Goal: Task Accomplishment & Management: Use online tool/utility

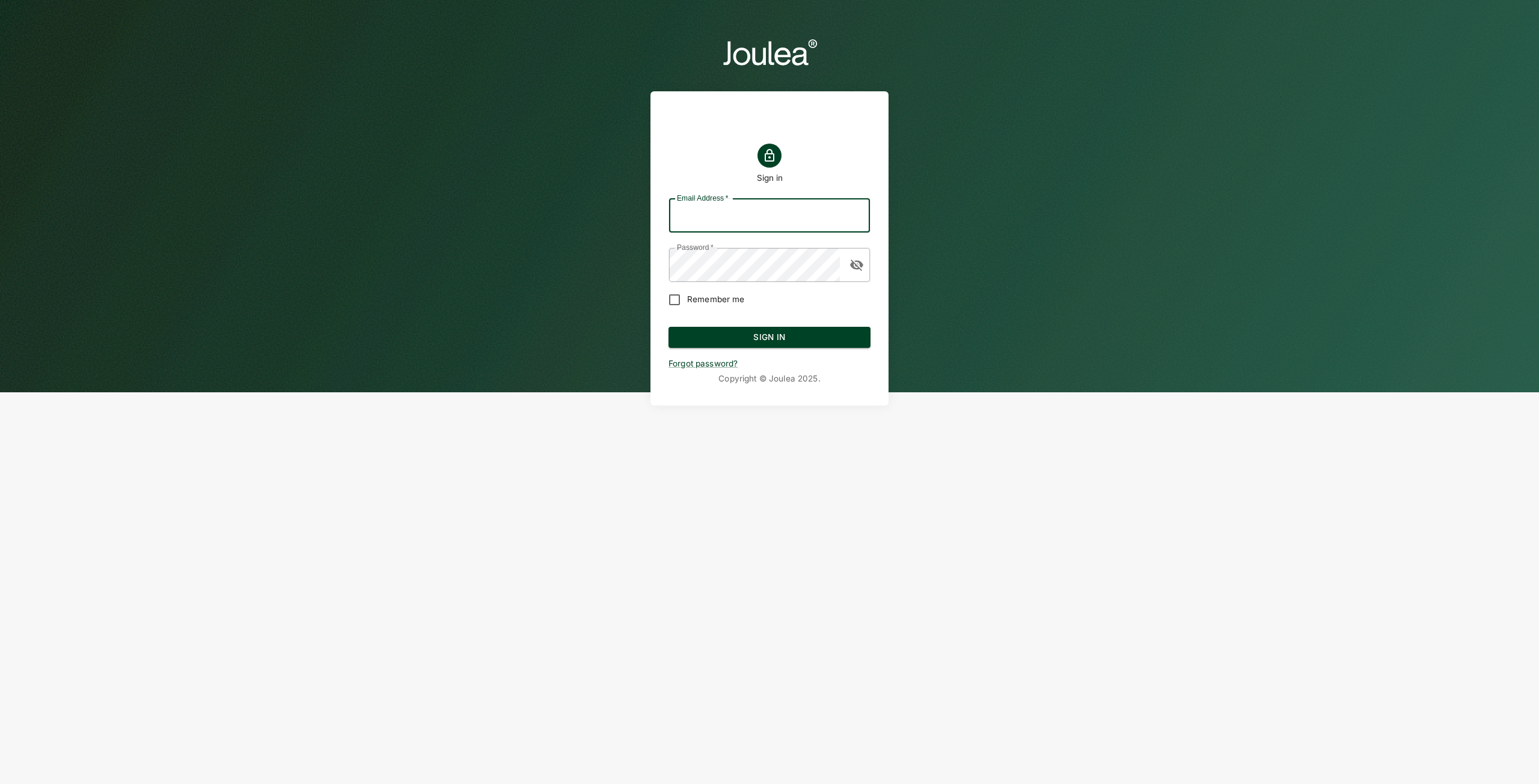
type input "[EMAIL_ADDRESS][DOMAIN_NAME]"
click at [595, 245] on header "Sign in Email Address   * [EMAIL_ADDRESS][DOMAIN_NAME] Email Address   * Passwo…" at bounding box center [769, 220] width 1539 height 442
click at [654, 294] on div "Sign in Email Address   * [EMAIL_ADDRESS][DOMAIN_NAME] Email Address   * Passwo…" at bounding box center [769, 248] width 238 height 314
click at [761, 334] on button "Sign In" at bounding box center [770, 337] width 202 height 21
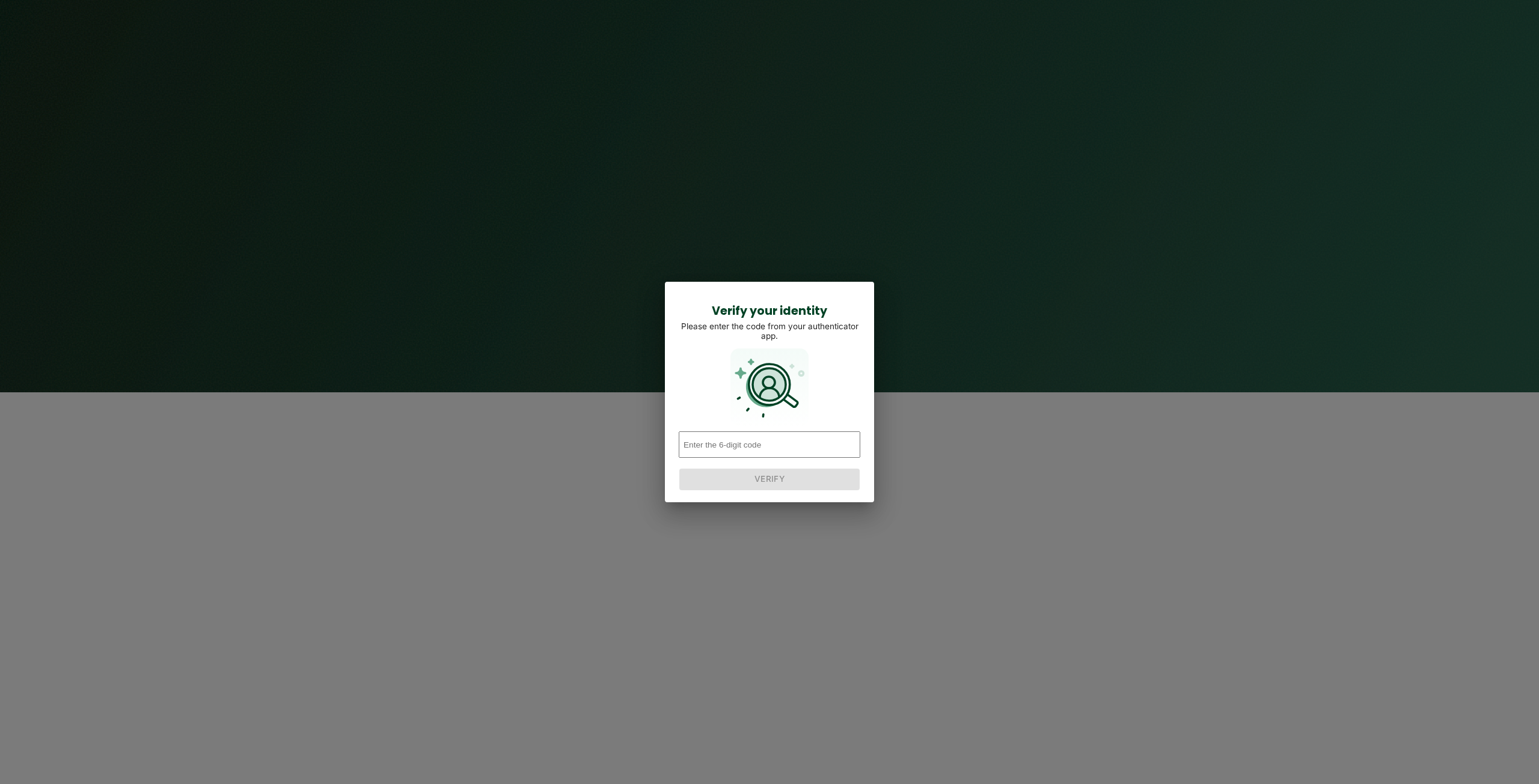
click at [762, 439] on input "number" at bounding box center [769, 445] width 181 height 27
click at [760, 449] on input "number" at bounding box center [769, 445] width 181 height 27
type input "950814"
click at [772, 488] on button "Verify" at bounding box center [769, 479] width 180 height 21
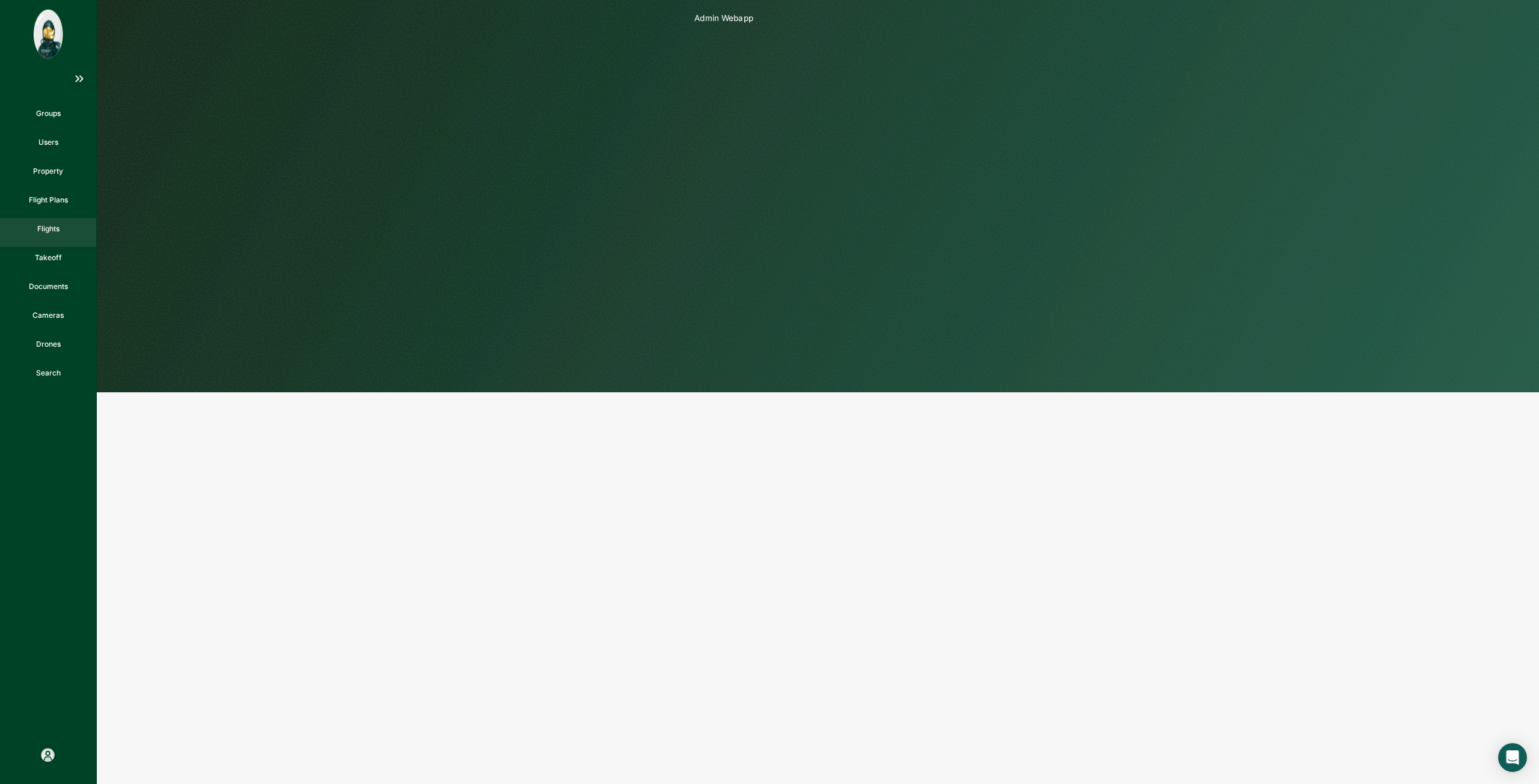
click at [64, 236] on div "Flights" at bounding box center [48, 232] width 96 height 29
click at [159, 28] on button "Fetch Flights" at bounding box center [159, 23] width 77 height 21
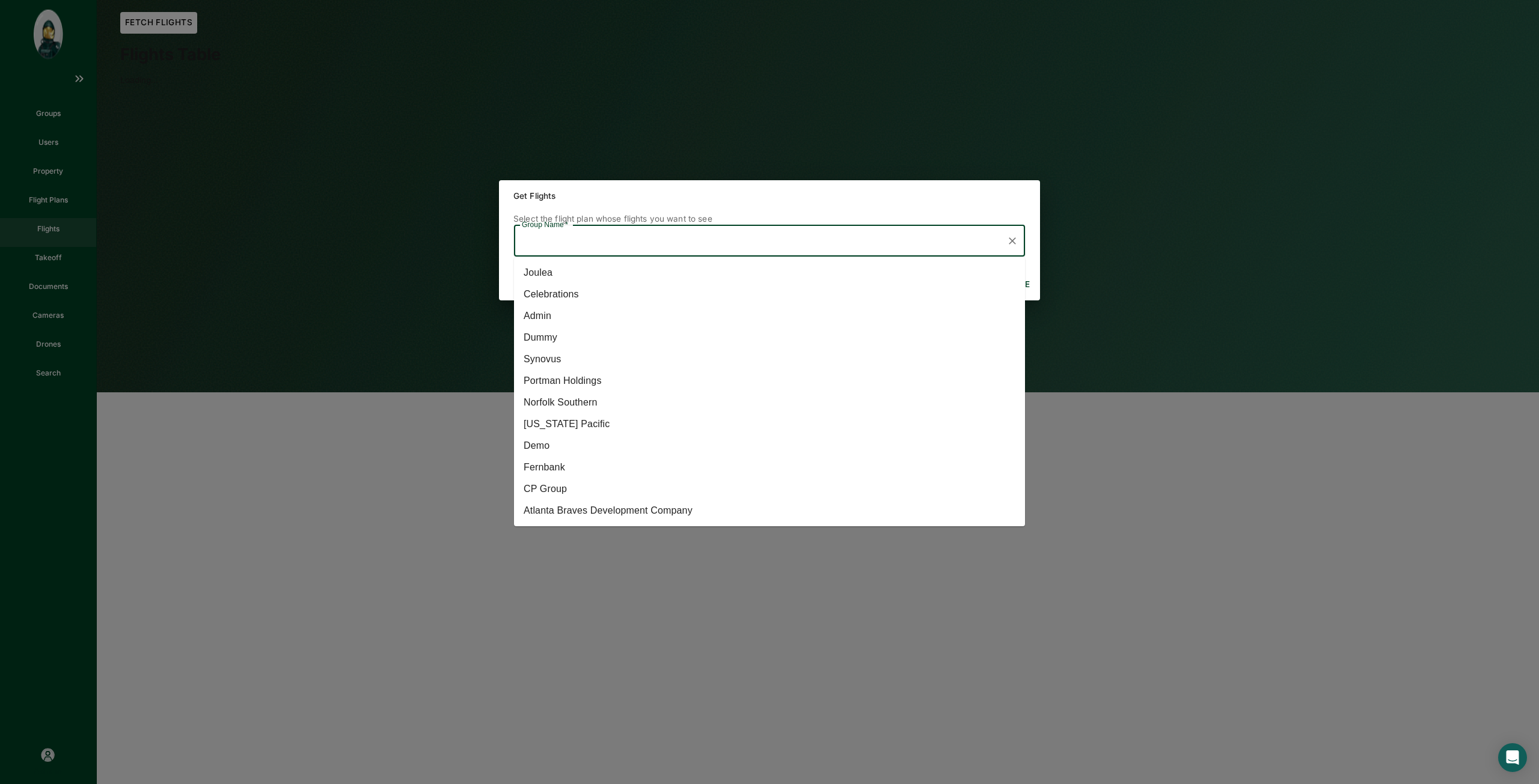
click at [660, 238] on input "Group Name   *" at bounding box center [760, 241] width 482 height 21
click at [626, 426] on li "[US_STATE] Pacific" at bounding box center [769, 424] width 511 height 21
type input "[US_STATE] Pacific"
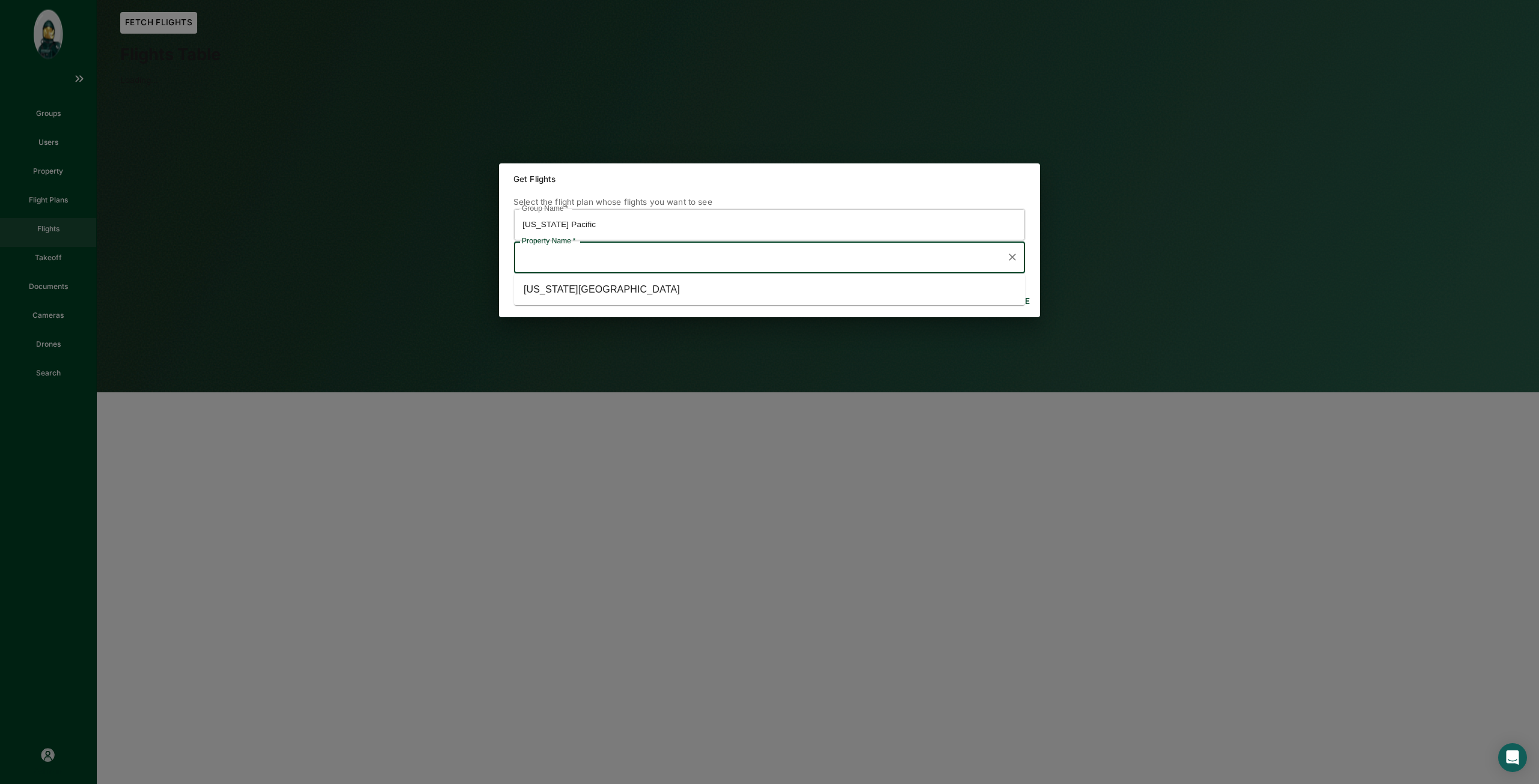
click at [850, 263] on input "Property Name   *" at bounding box center [760, 257] width 482 height 21
click at [753, 299] on li "[US_STATE][GEOGRAPHIC_DATA]" at bounding box center [769, 289] width 511 height 21
type input "[US_STATE][GEOGRAPHIC_DATA]"
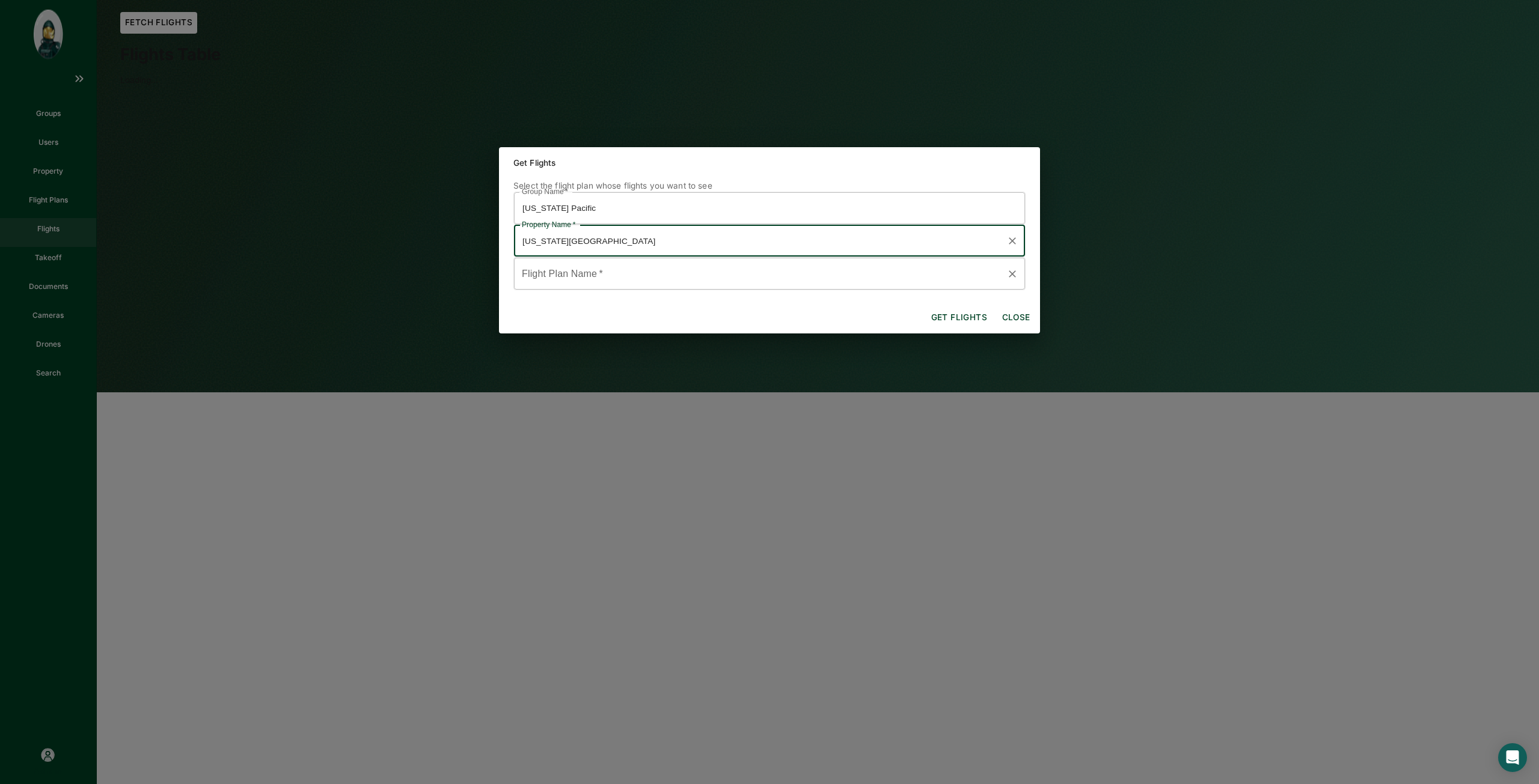
click at [763, 277] on input "Flight Plan Name   *" at bounding box center [760, 274] width 482 height 21
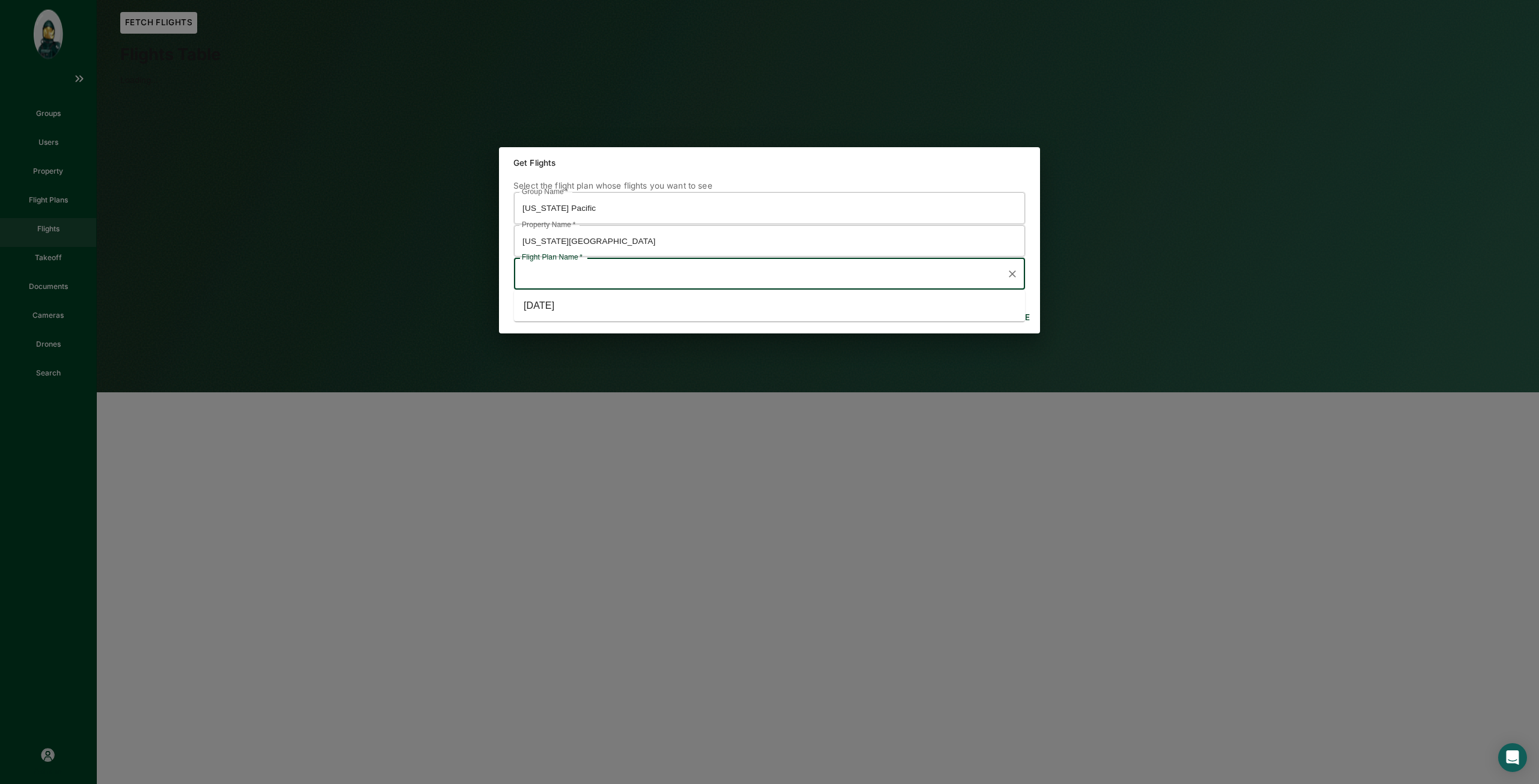
click at [756, 309] on li "[DATE]" at bounding box center [769, 306] width 511 height 21
type input "[DATE]"
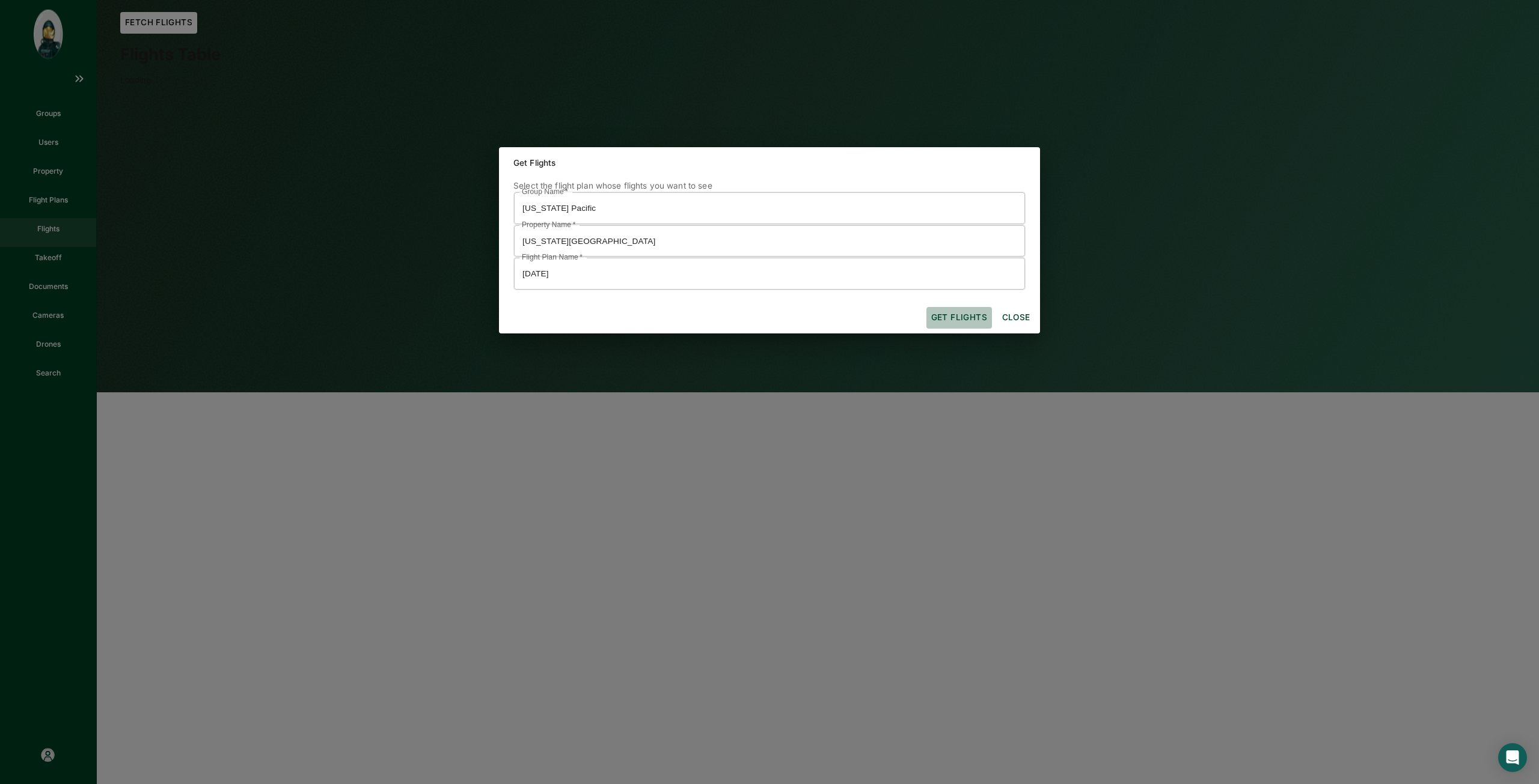
drag, startPoint x: 971, startPoint y: 315, endPoint x: 965, endPoint y: 313, distance: 6.3
click at [970, 315] on button "Get flights" at bounding box center [959, 318] width 66 height 21
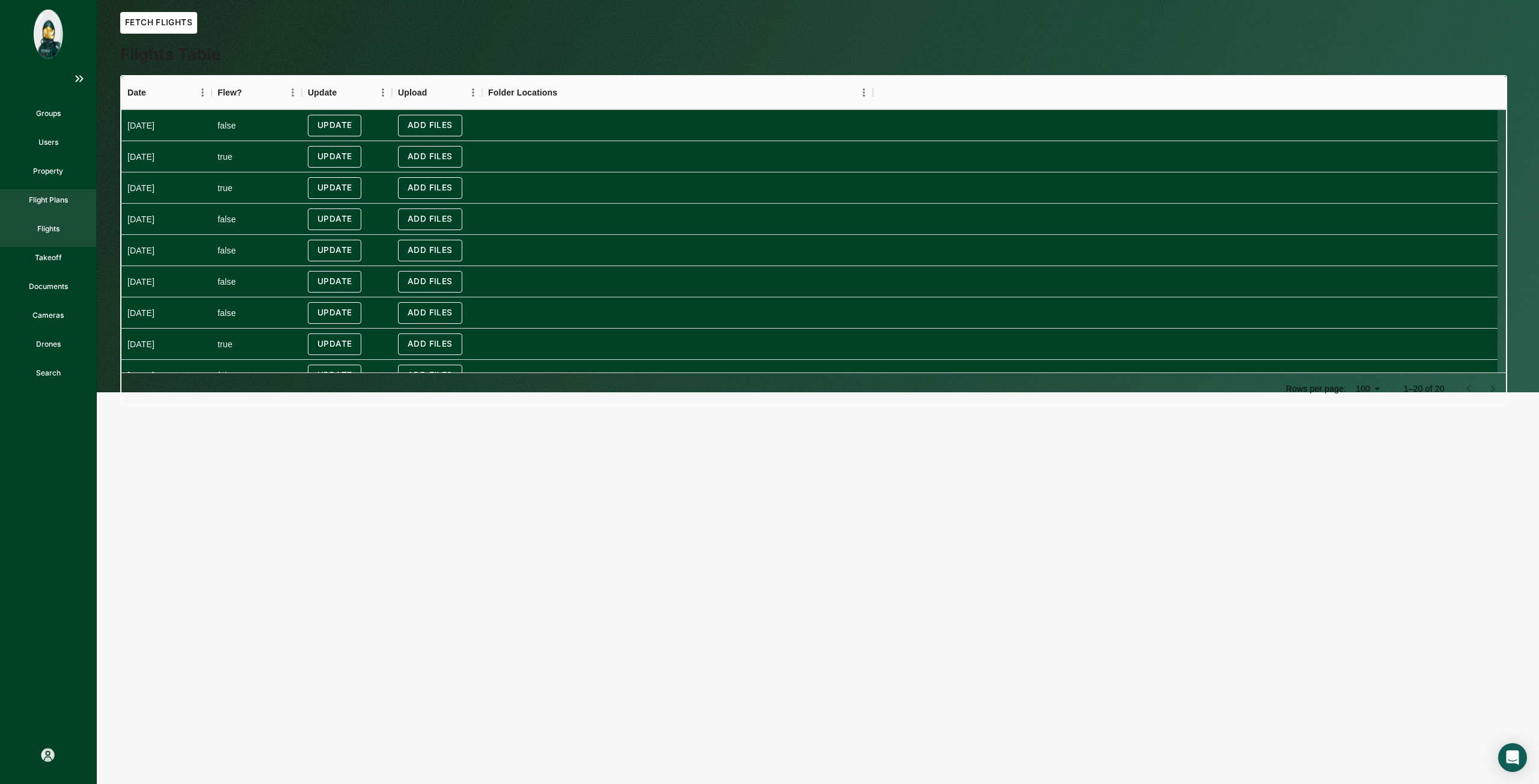
click at [51, 202] on p "Flight Plans" at bounding box center [49, 200] width 39 height 11
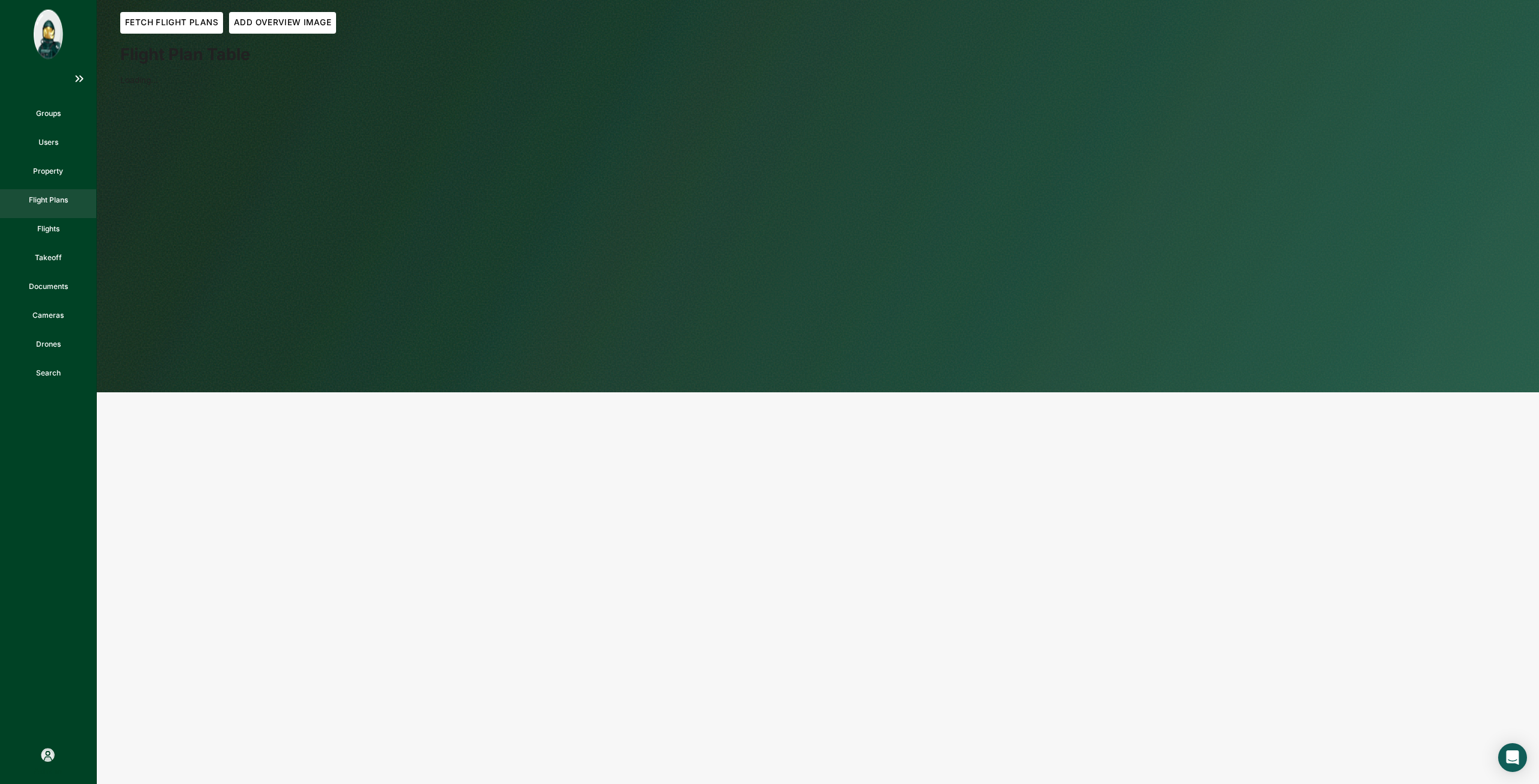
click at [197, 16] on button "Fetch Flight Plans" at bounding box center [171, 23] width 103 height 21
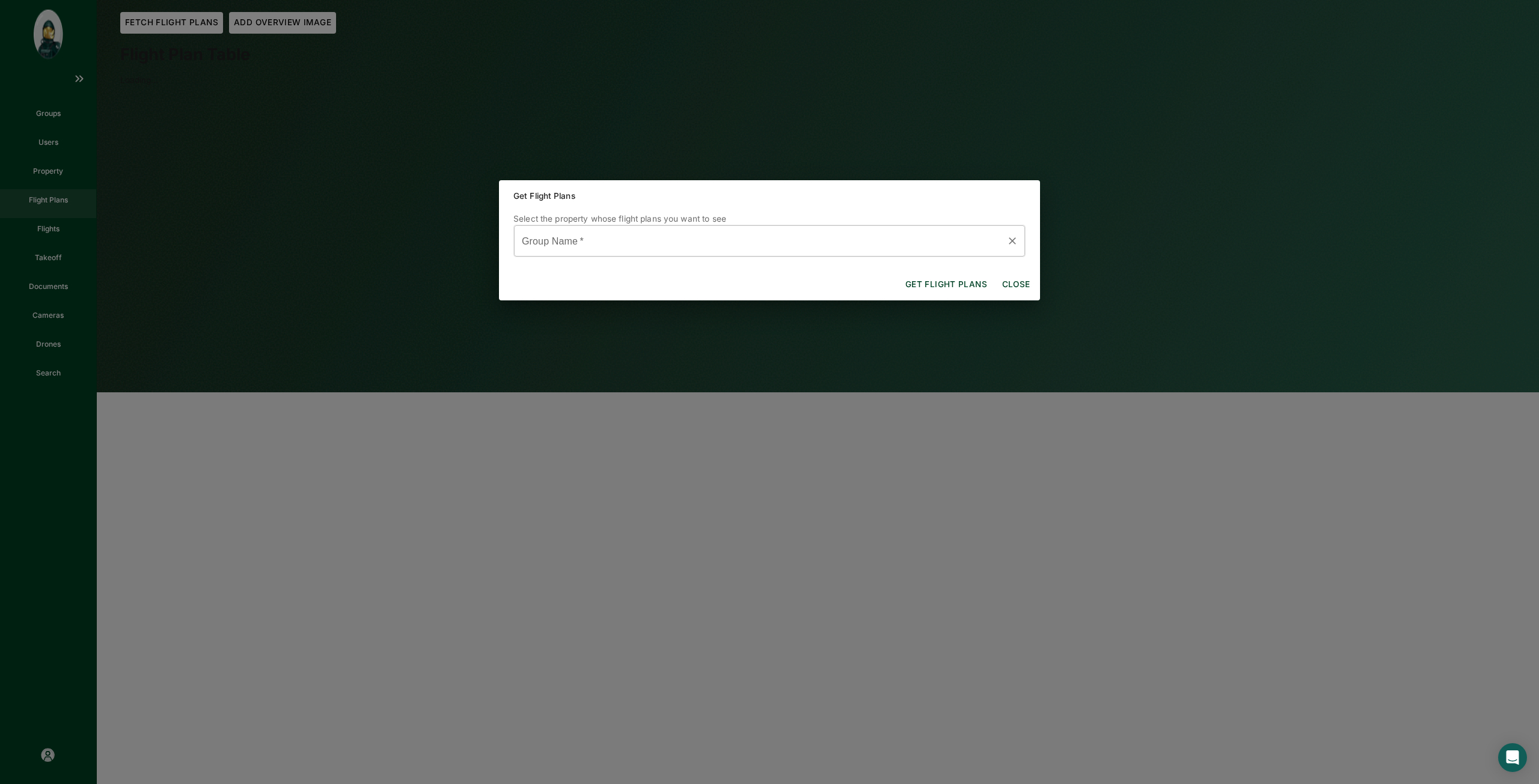
drag, startPoint x: 591, startPoint y: 227, endPoint x: 587, endPoint y: 233, distance: 7.2
click at [590, 227] on div "Group Name   *" at bounding box center [769, 241] width 512 height 33
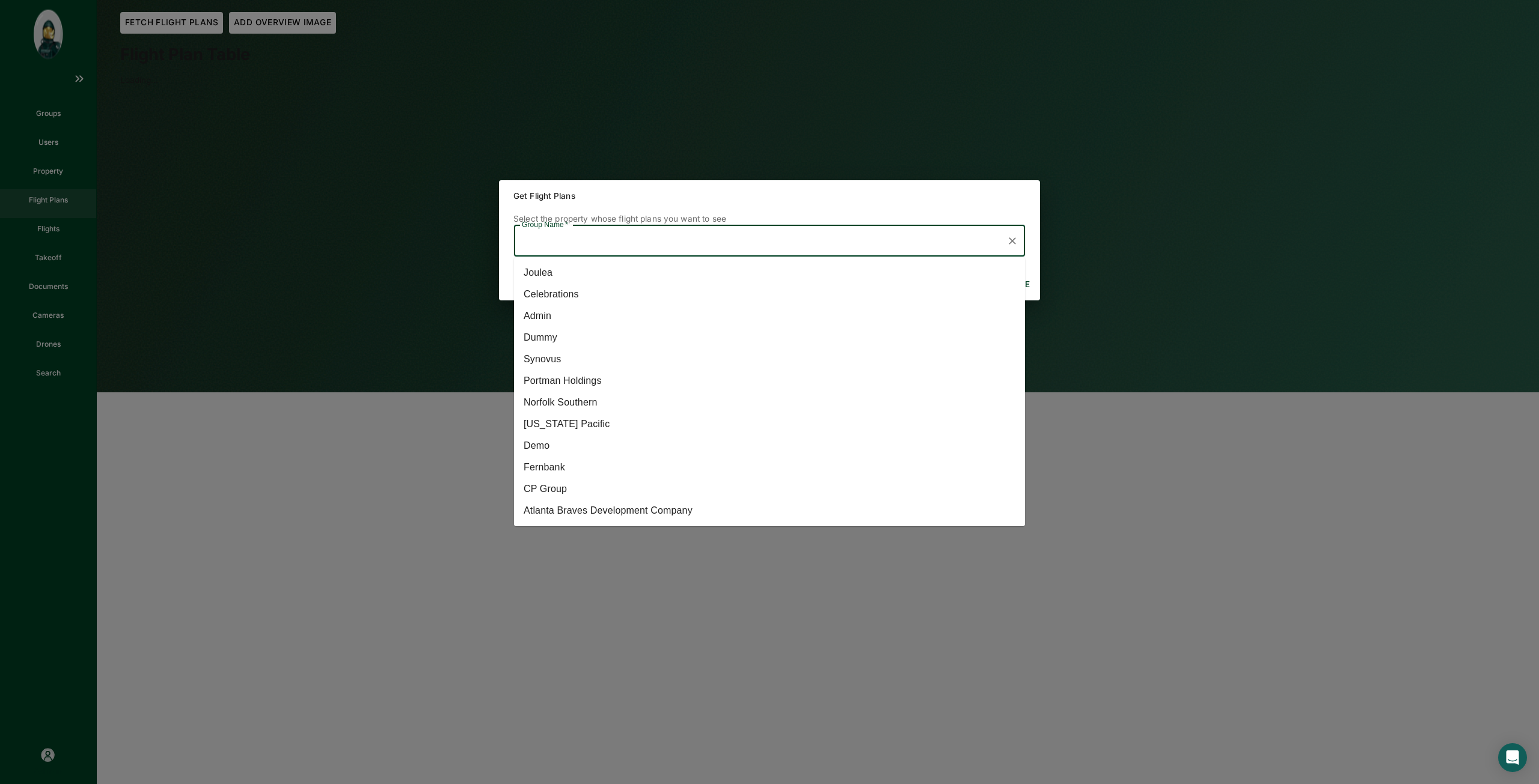
click at [600, 424] on li "[US_STATE] Pacific" at bounding box center [769, 424] width 511 height 21
type input "[US_STATE] Pacific"
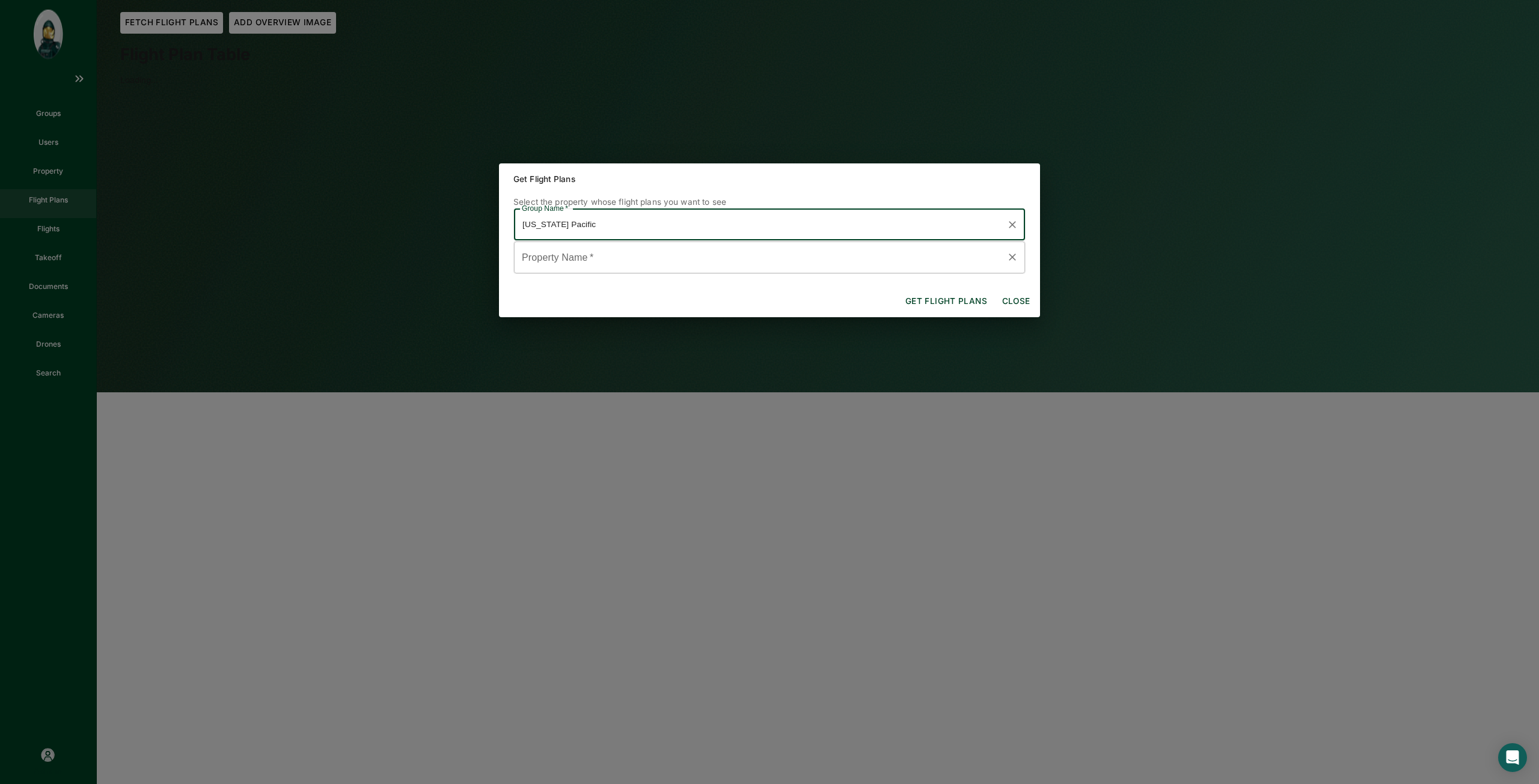
click at [614, 262] on input "Property Name   *" at bounding box center [760, 257] width 482 height 21
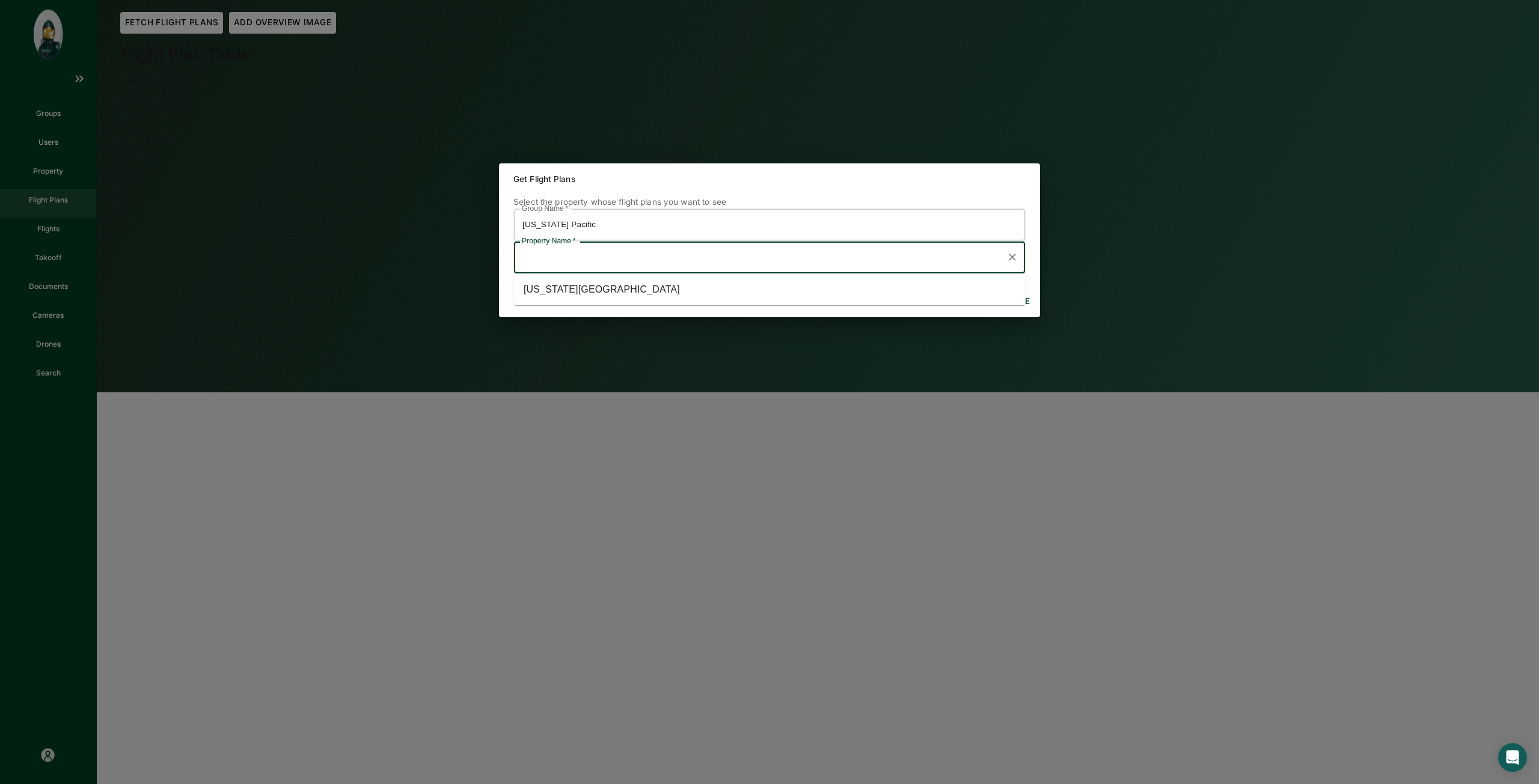
click at [609, 295] on li "[US_STATE][GEOGRAPHIC_DATA]" at bounding box center [769, 289] width 511 height 21
type input "[US_STATE][GEOGRAPHIC_DATA]"
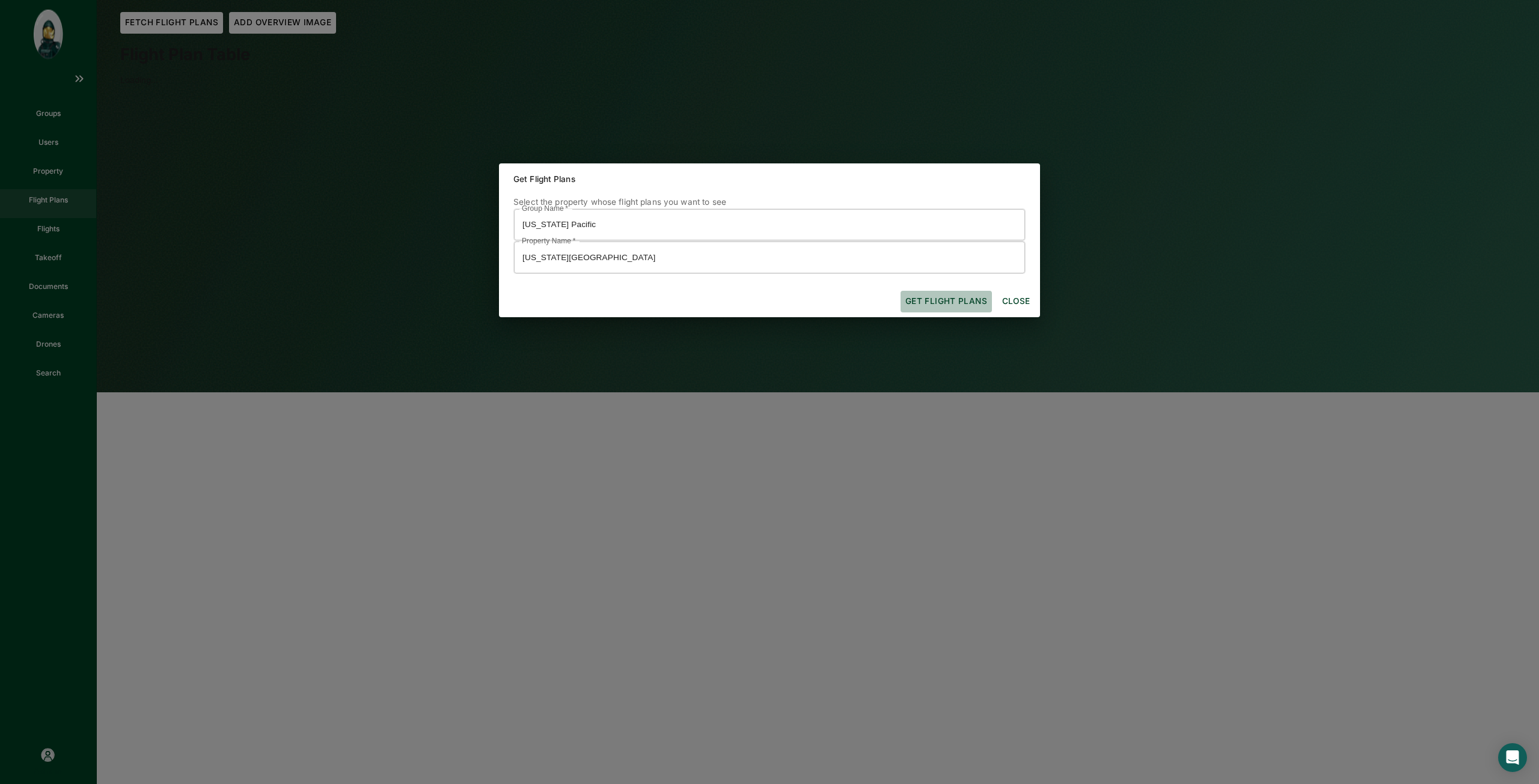
click at [941, 308] on button "Get flight plans" at bounding box center [946, 301] width 92 height 21
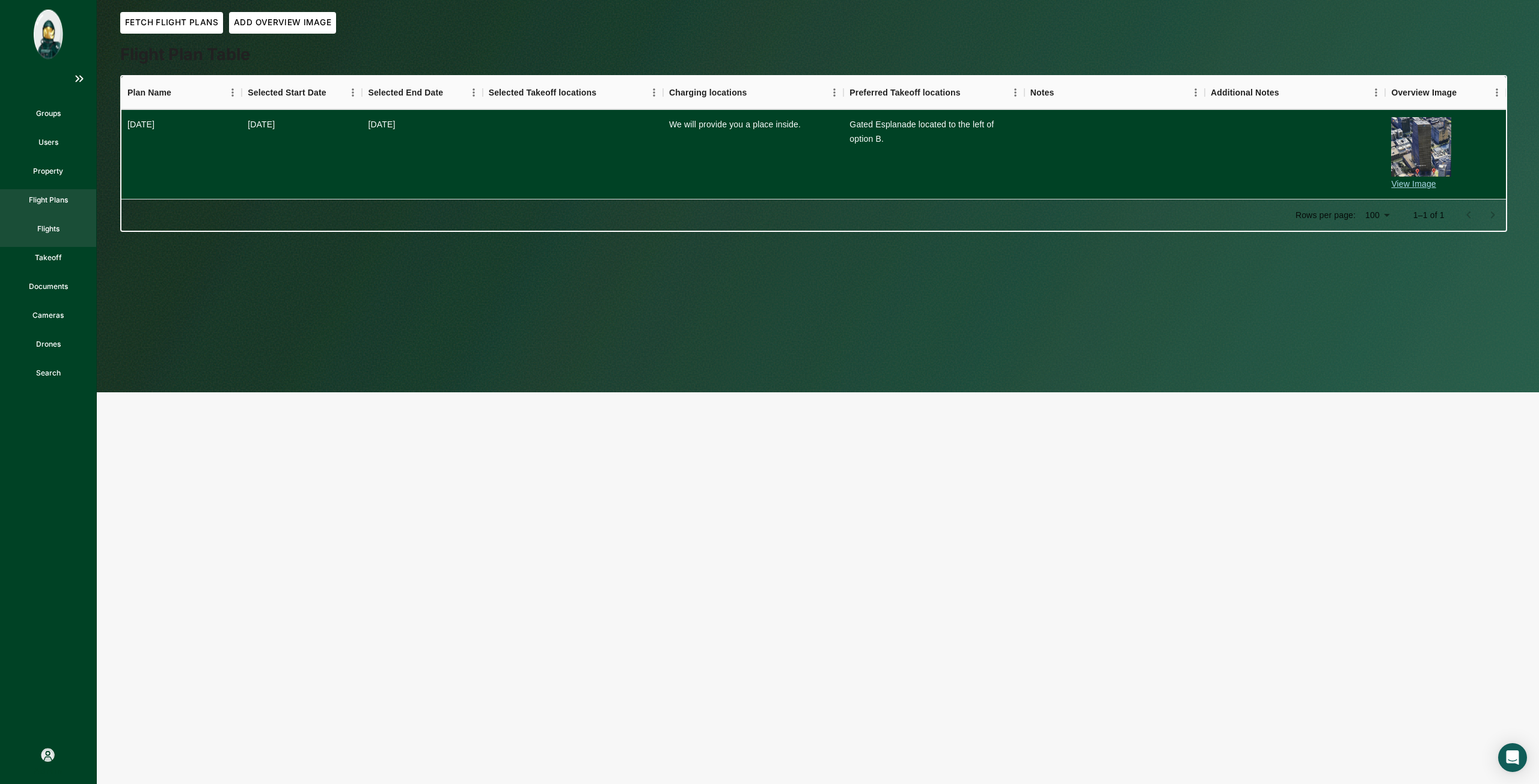
click at [57, 231] on p "Flights" at bounding box center [48, 229] width 22 height 11
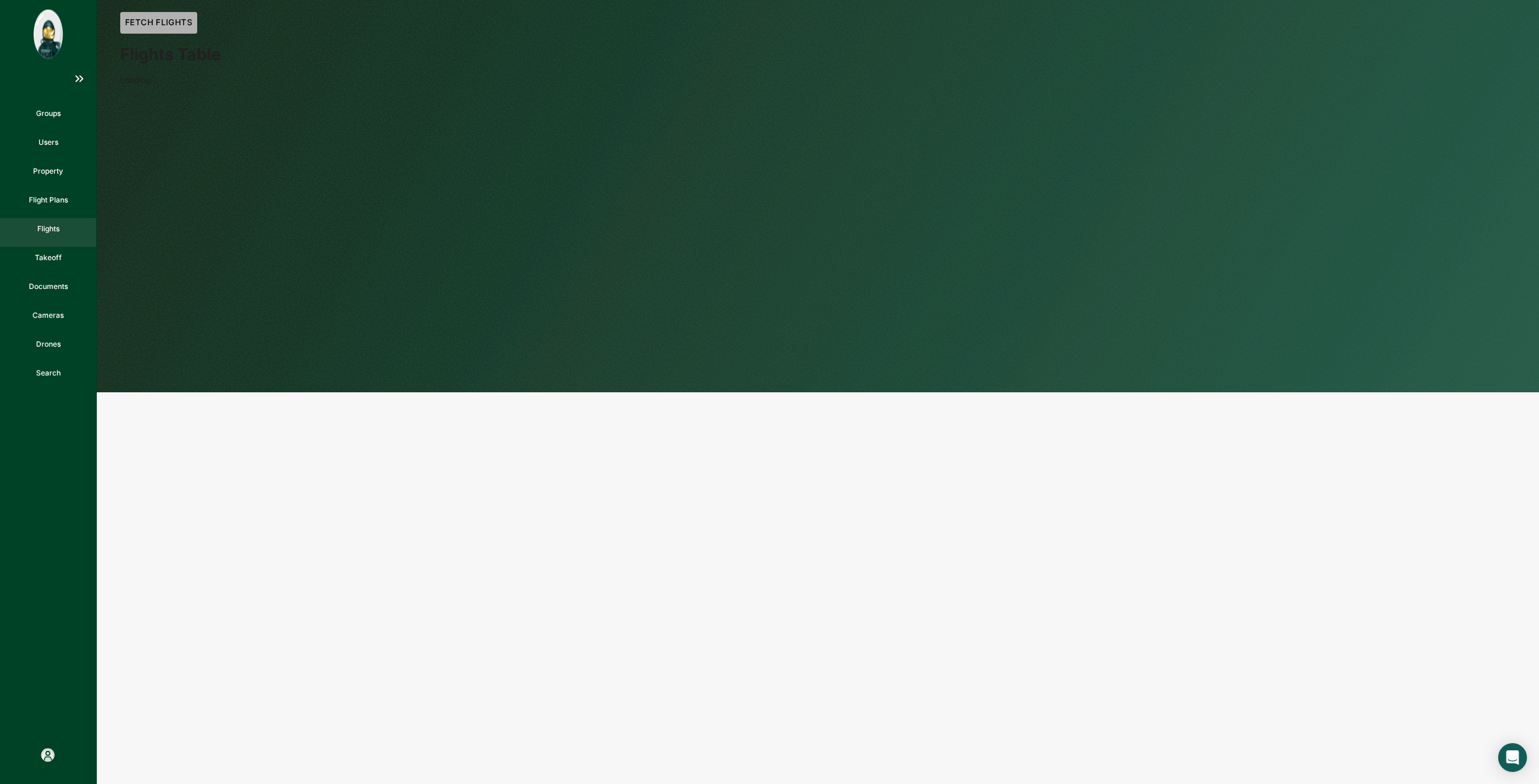
click at [179, 15] on button "Fetch Flights" at bounding box center [159, 23] width 77 height 21
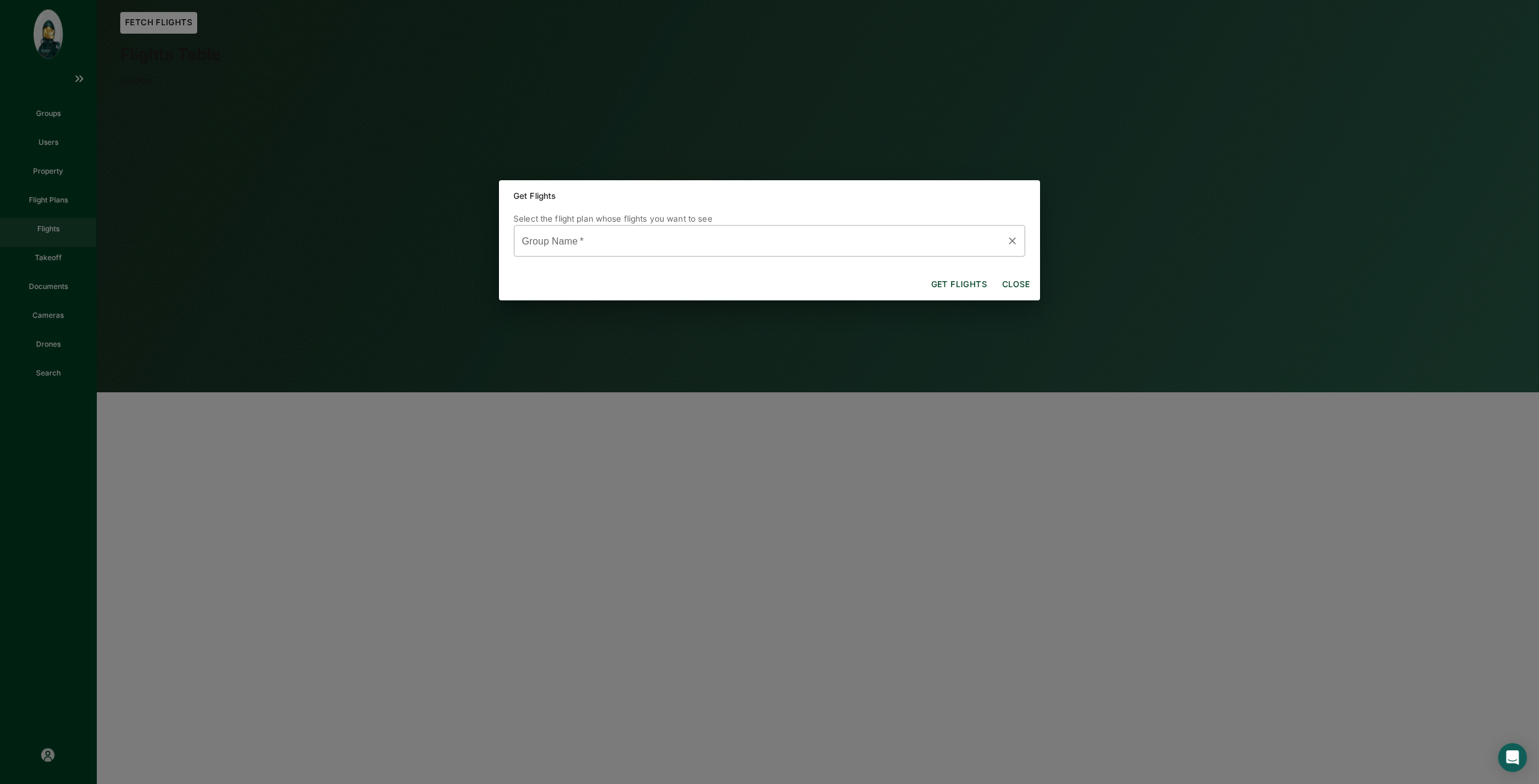
click at [654, 251] on input "Group Name   *" at bounding box center [760, 241] width 482 height 21
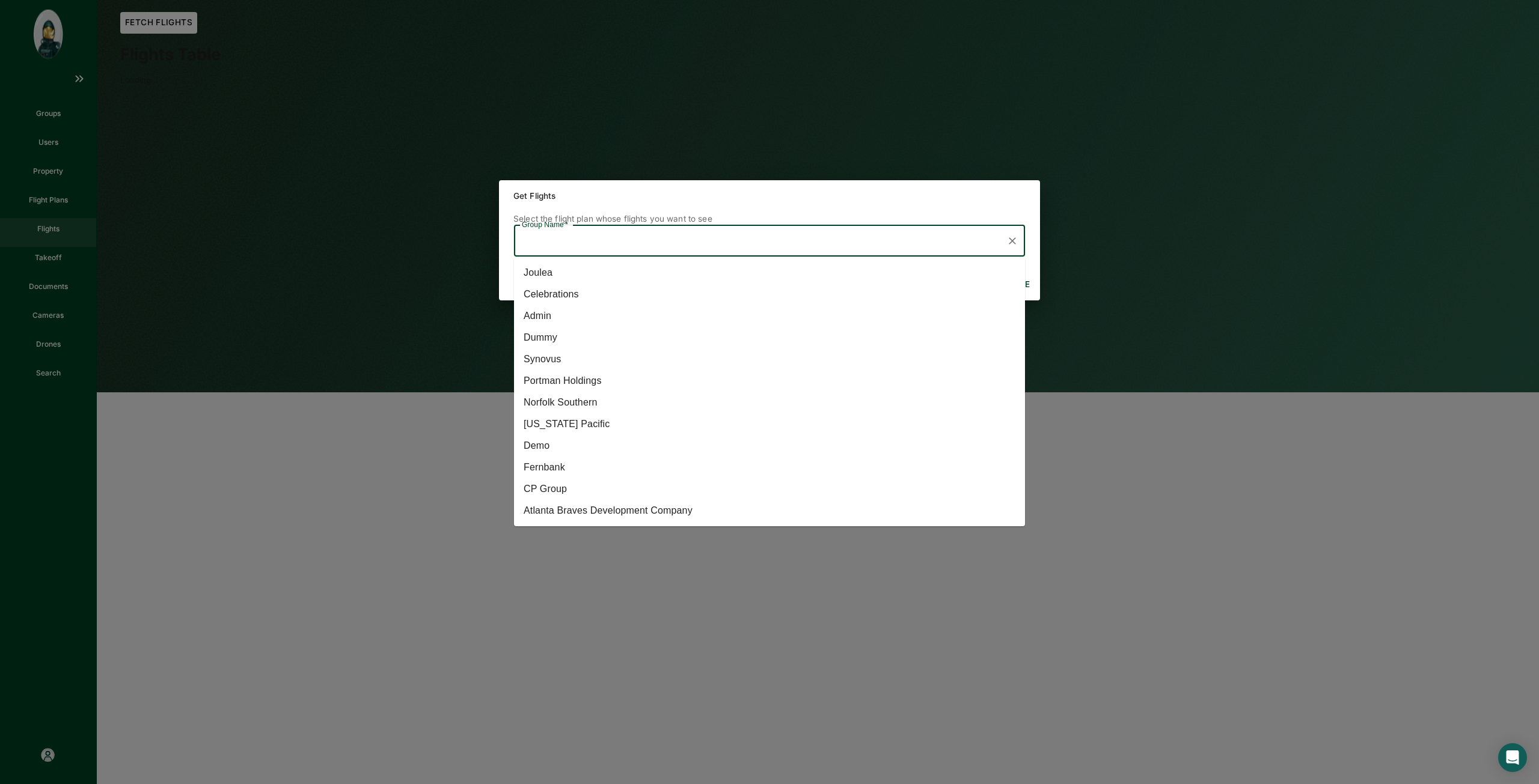
click at [640, 423] on li "[US_STATE] Pacific" at bounding box center [769, 424] width 511 height 21
type input "[US_STATE] Pacific"
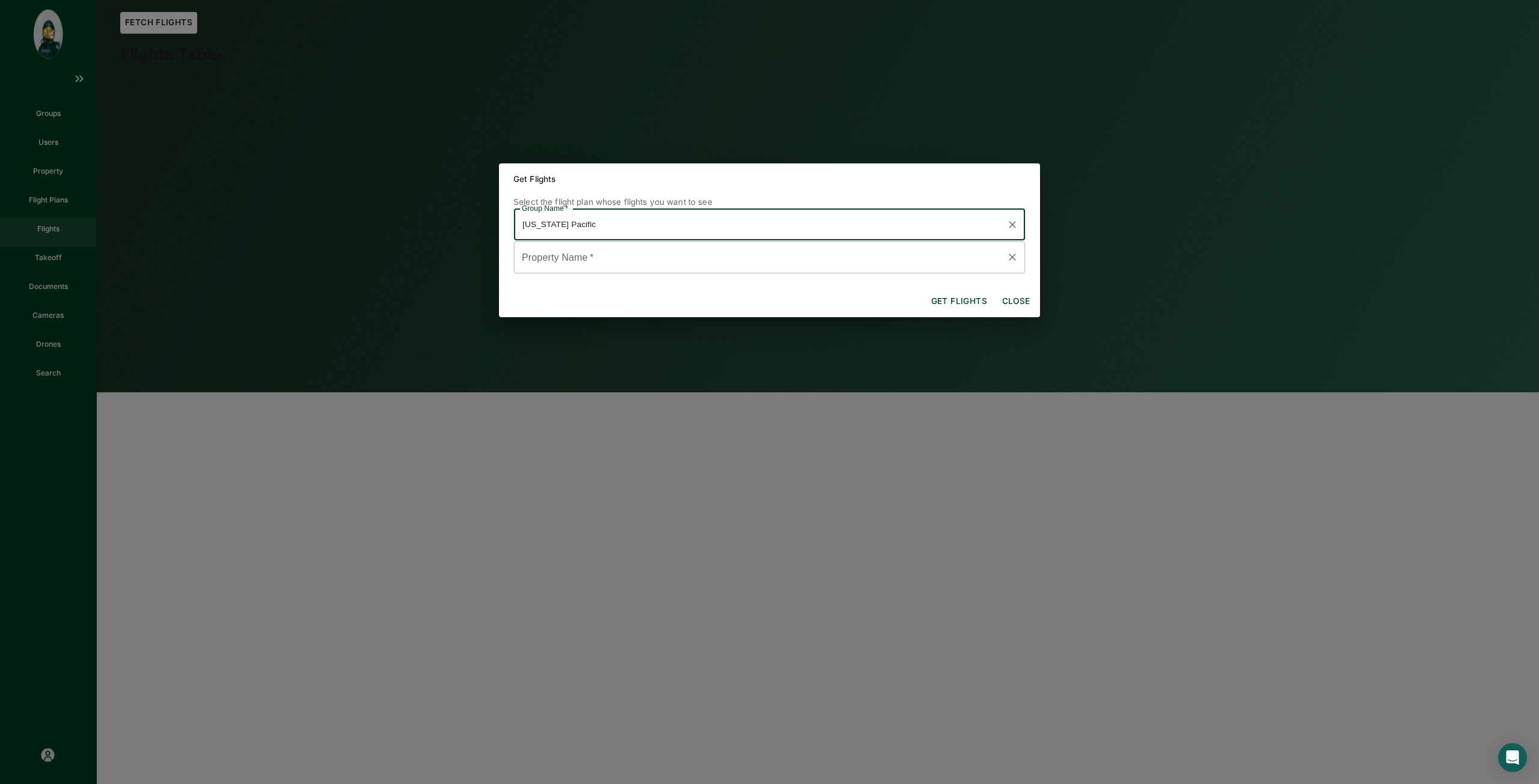
click at [674, 262] on input "Property Name   *" at bounding box center [760, 257] width 482 height 21
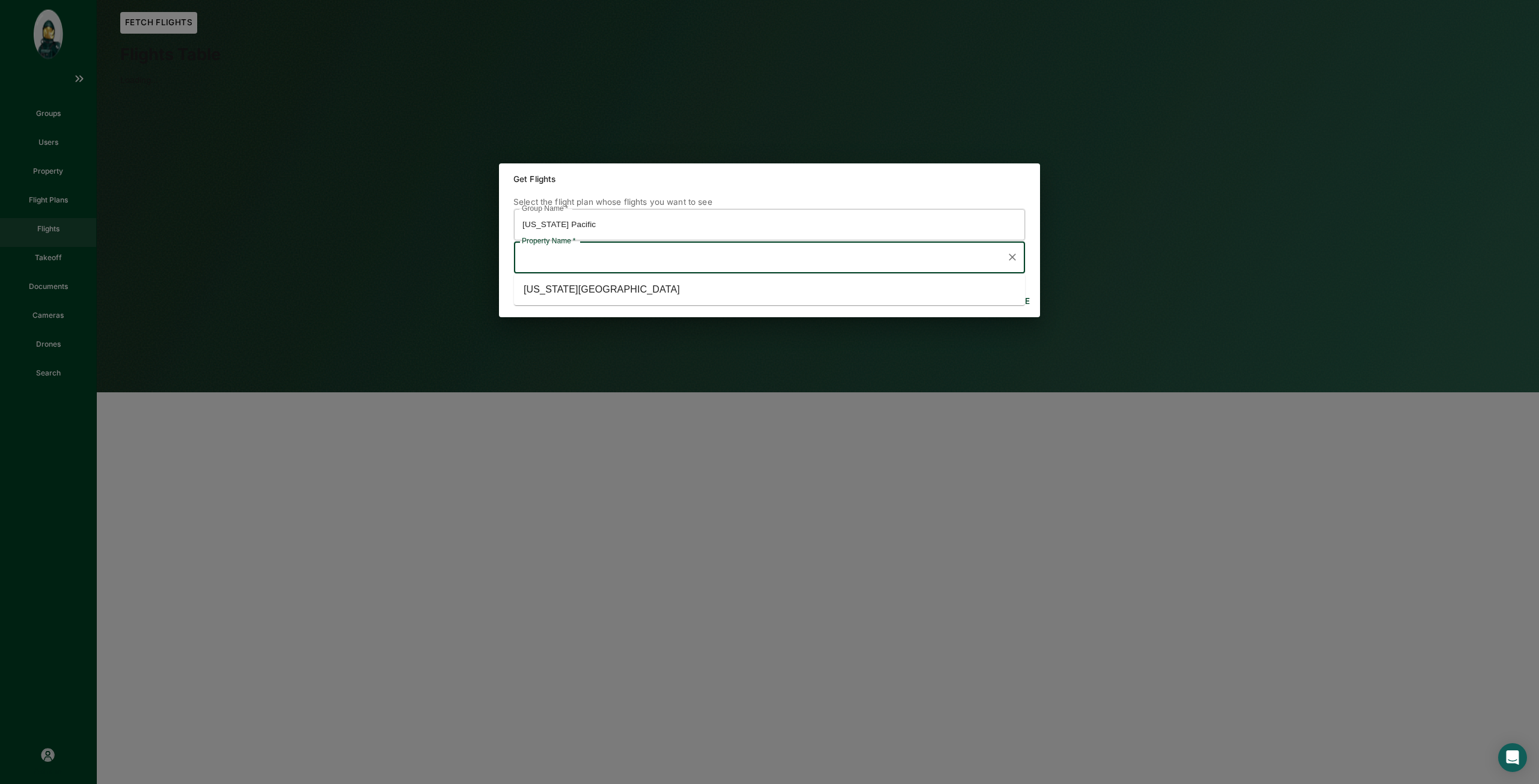
click at [678, 298] on li "[US_STATE][GEOGRAPHIC_DATA]" at bounding box center [769, 289] width 511 height 21
type input "[US_STATE][GEOGRAPHIC_DATA]"
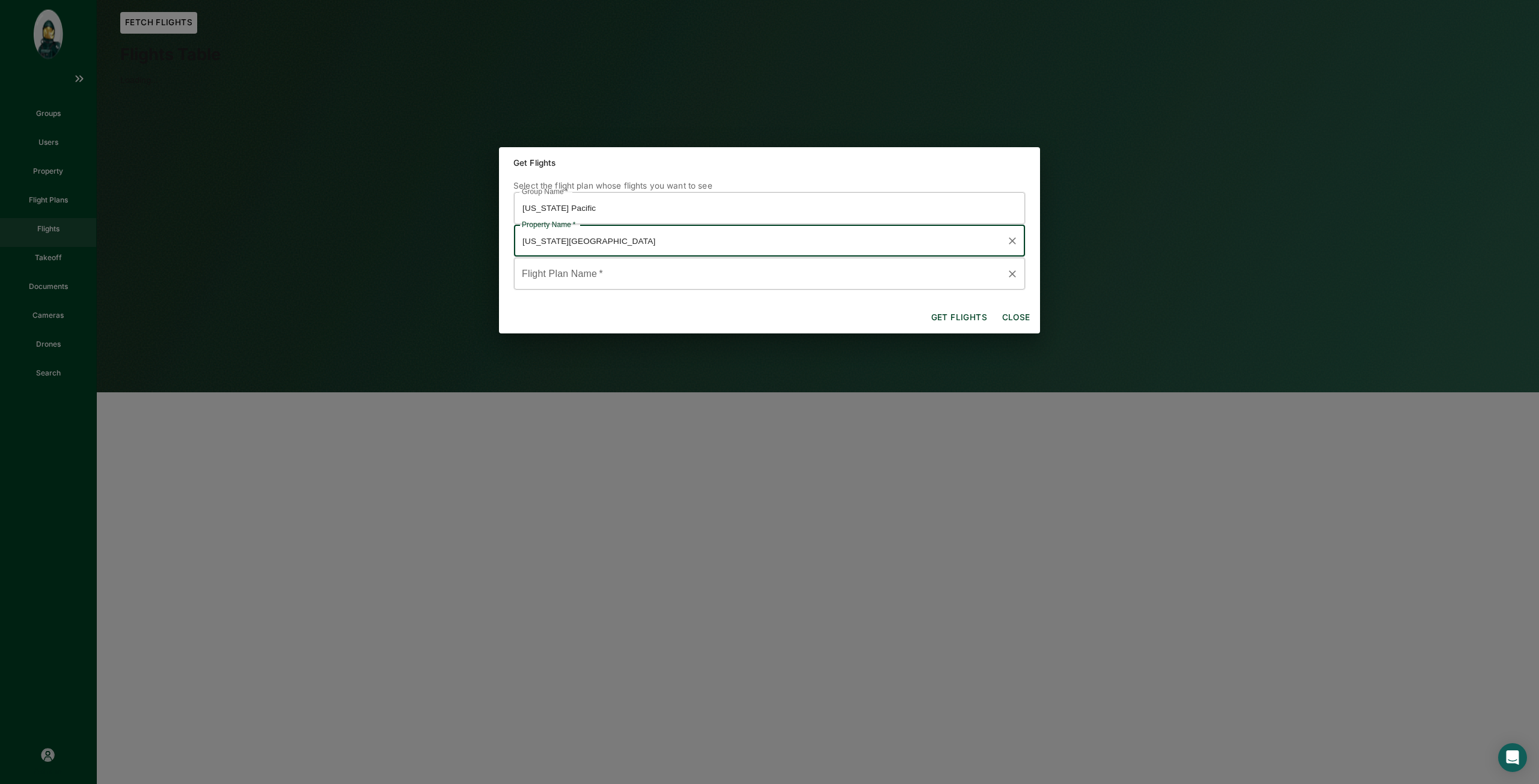
click at [681, 280] on input "Flight Plan Name   *" at bounding box center [760, 274] width 482 height 21
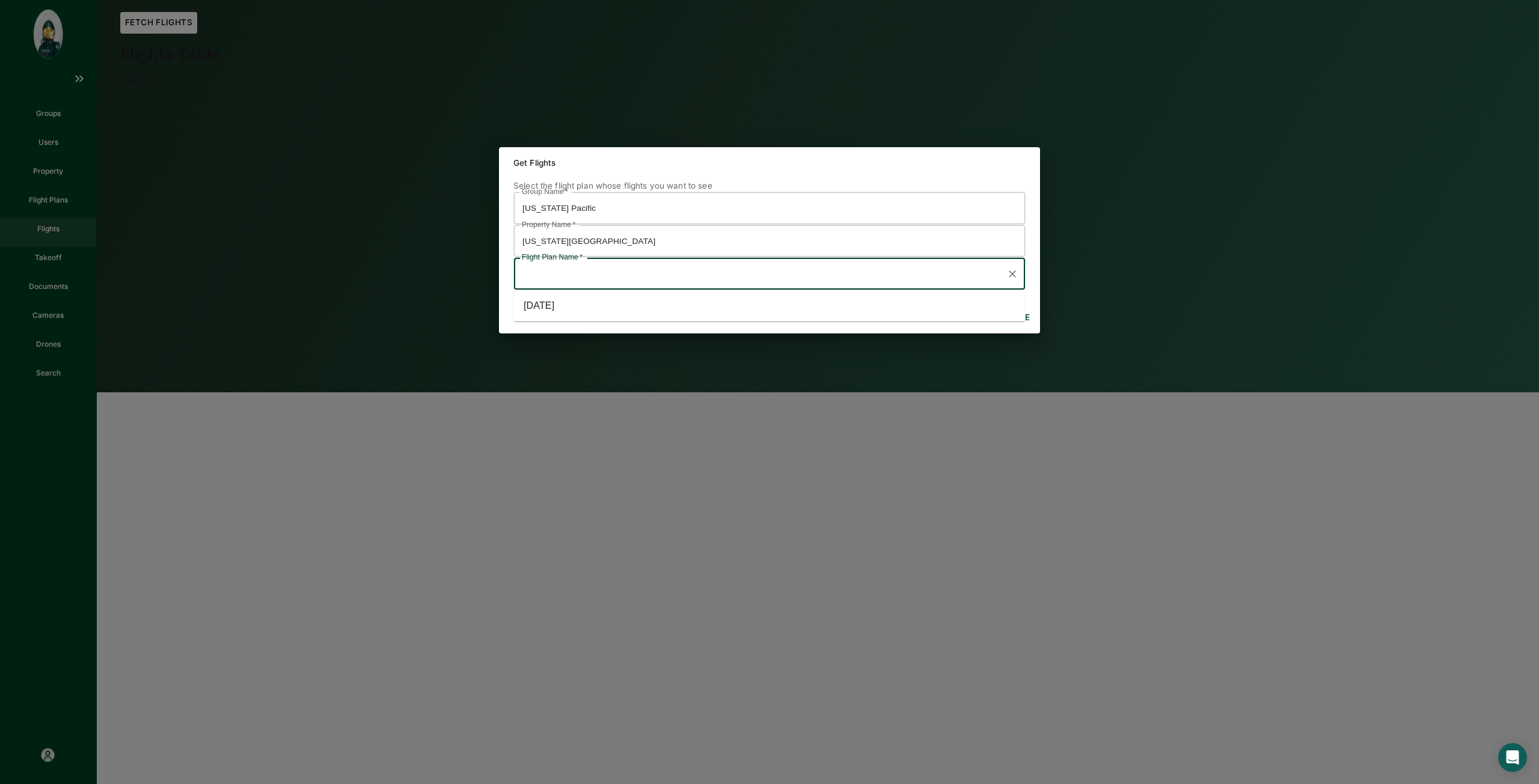
click at [680, 316] on li "[DATE]" at bounding box center [769, 306] width 511 height 21
type input "[DATE]"
click at [973, 313] on button "Get flights" at bounding box center [959, 318] width 66 height 21
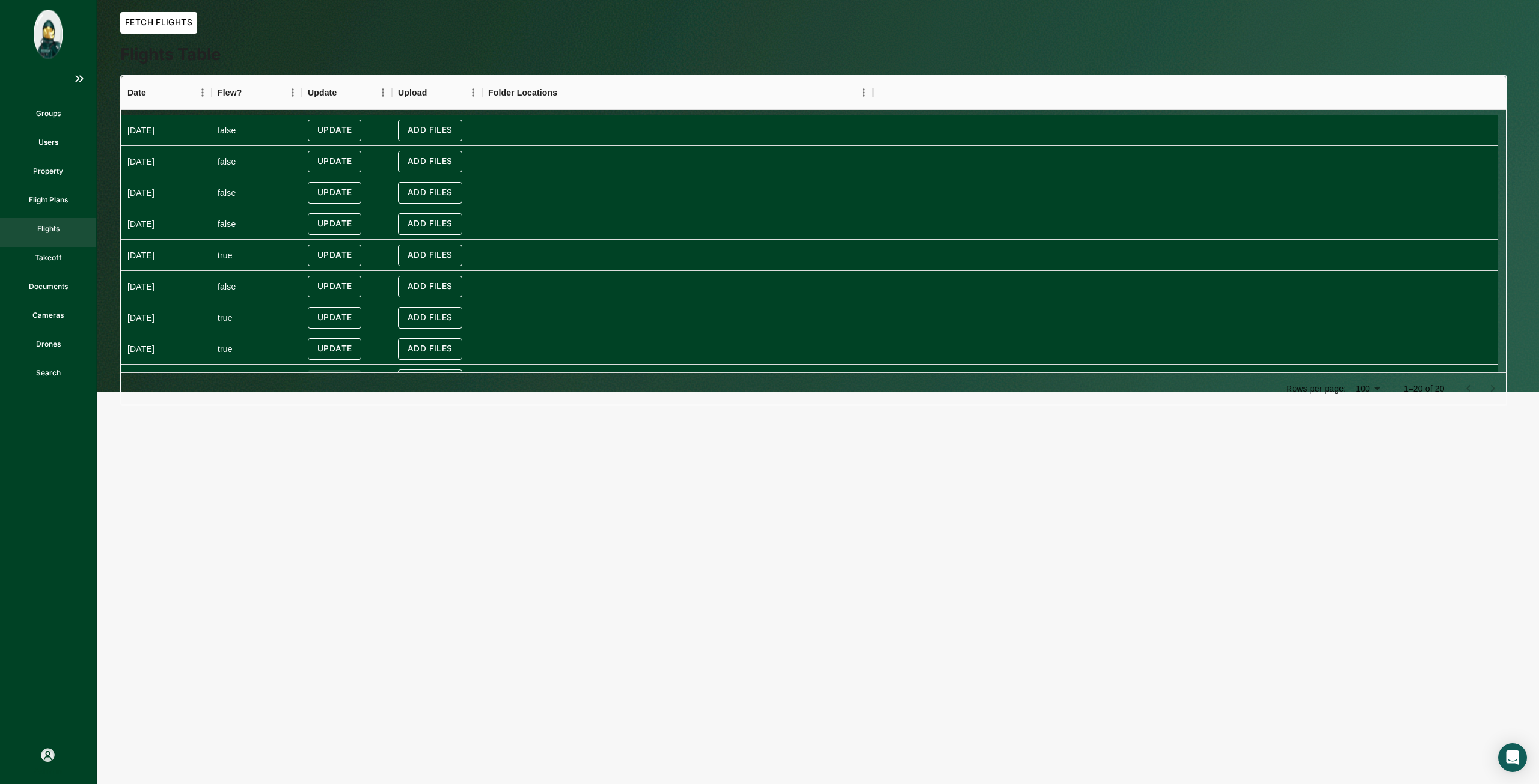
scroll to position [362, 0]
drag, startPoint x: 171, startPoint y: 357, endPoint x: 129, endPoint y: 355, distance: 42.0
click at [129, 355] on div "[DATE]" at bounding box center [141, 357] width 27 height 25
click at [561, 357] on div at bounding box center [678, 356] width 391 height 31
